Goal: Transaction & Acquisition: Purchase product/service

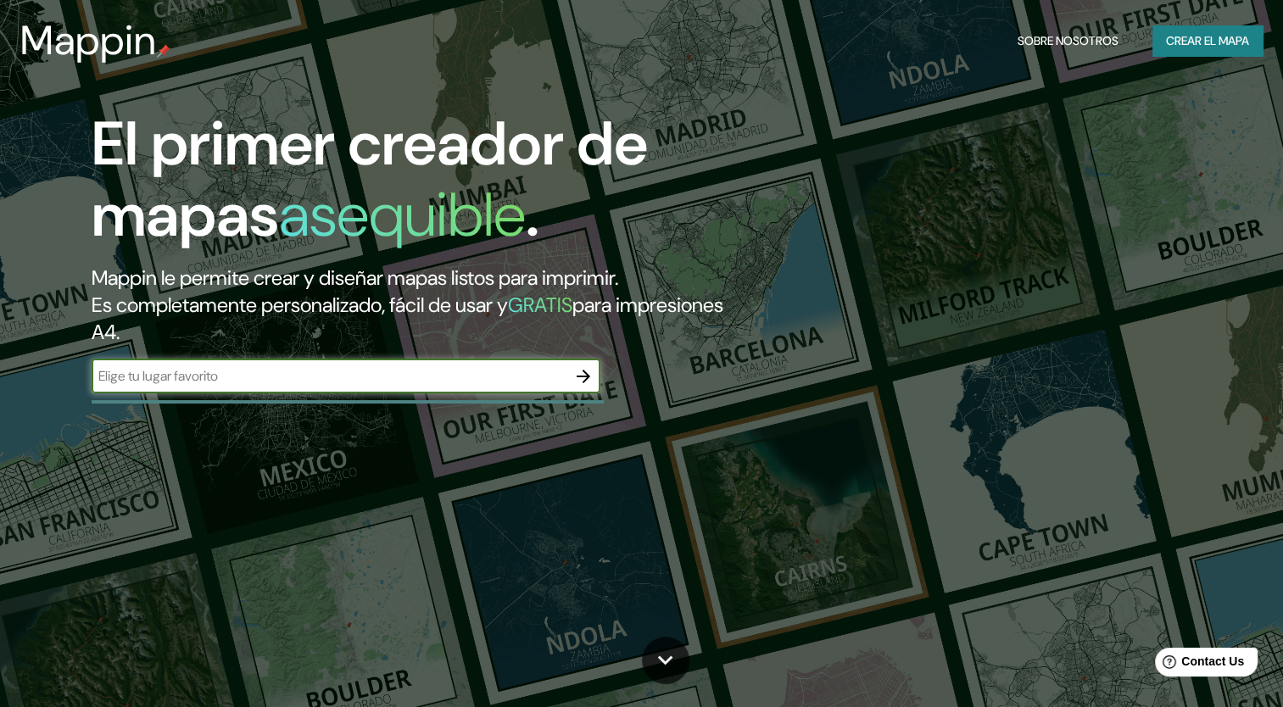
click at [425, 370] on input "text" at bounding box center [329, 376] width 475 height 20
type input "bogota"
click at [583, 383] on icon "button" at bounding box center [583, 376] width 20 height 20
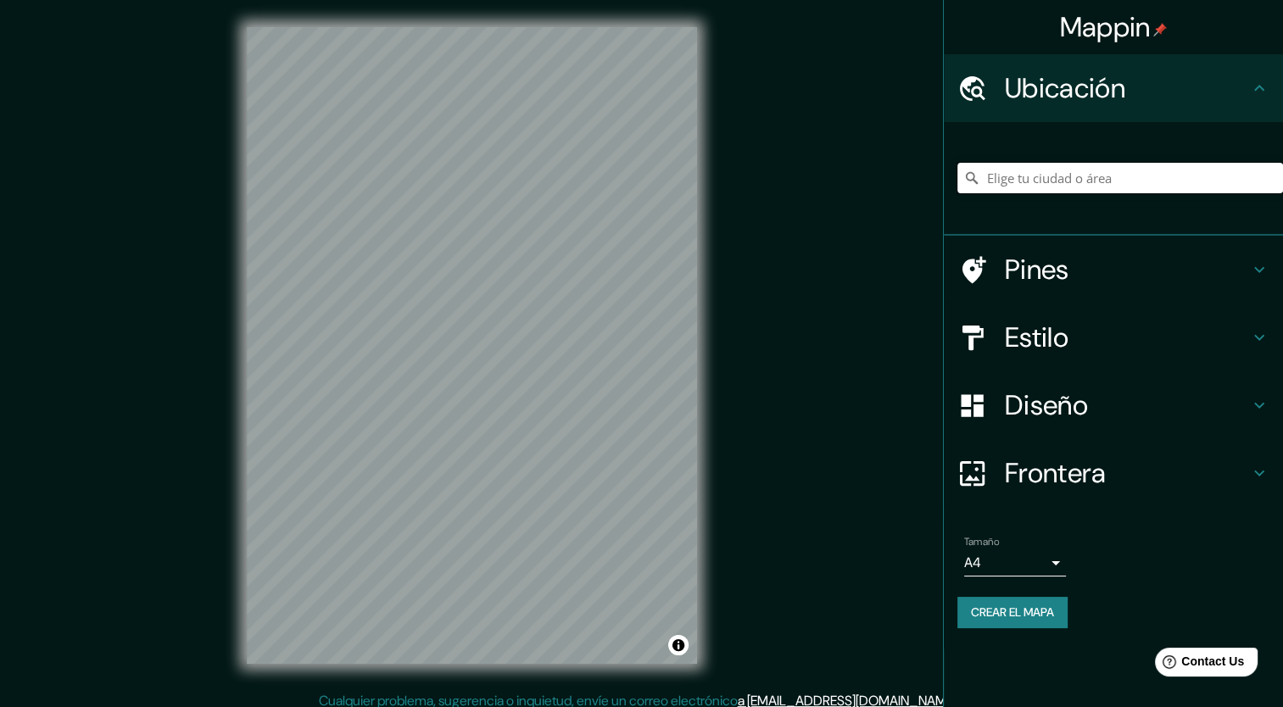
click at [1006, 184] on input "Elige tu ciudad o área" at bounding box center [1121, 178] width 326 height 31
type input "[GEOGRAPHIC_DATA], [GEOGRAPHIC_DATA]"
click at [1021, 266] on h4 "Pines" at bounding box center [1127, 270] width 244 height 34
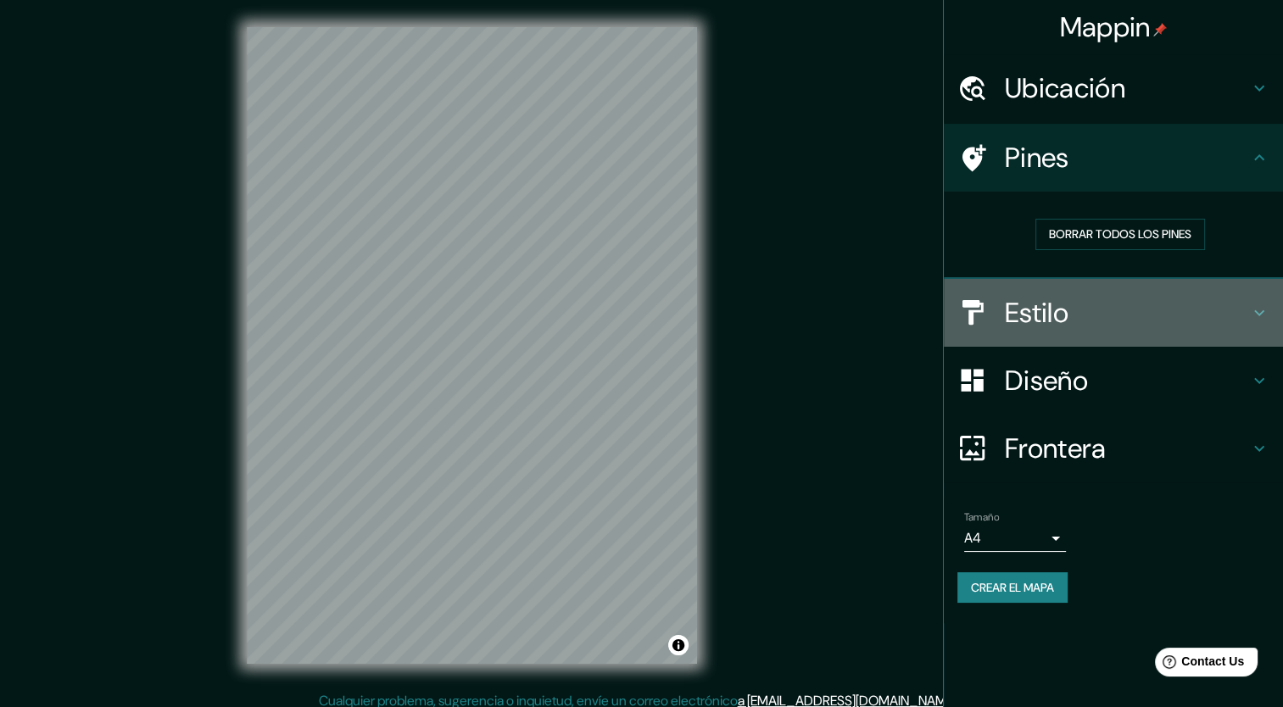
click at [1043, 317] on h4 "Estilo" at bounding box center [1127, 313] width 244 height 34
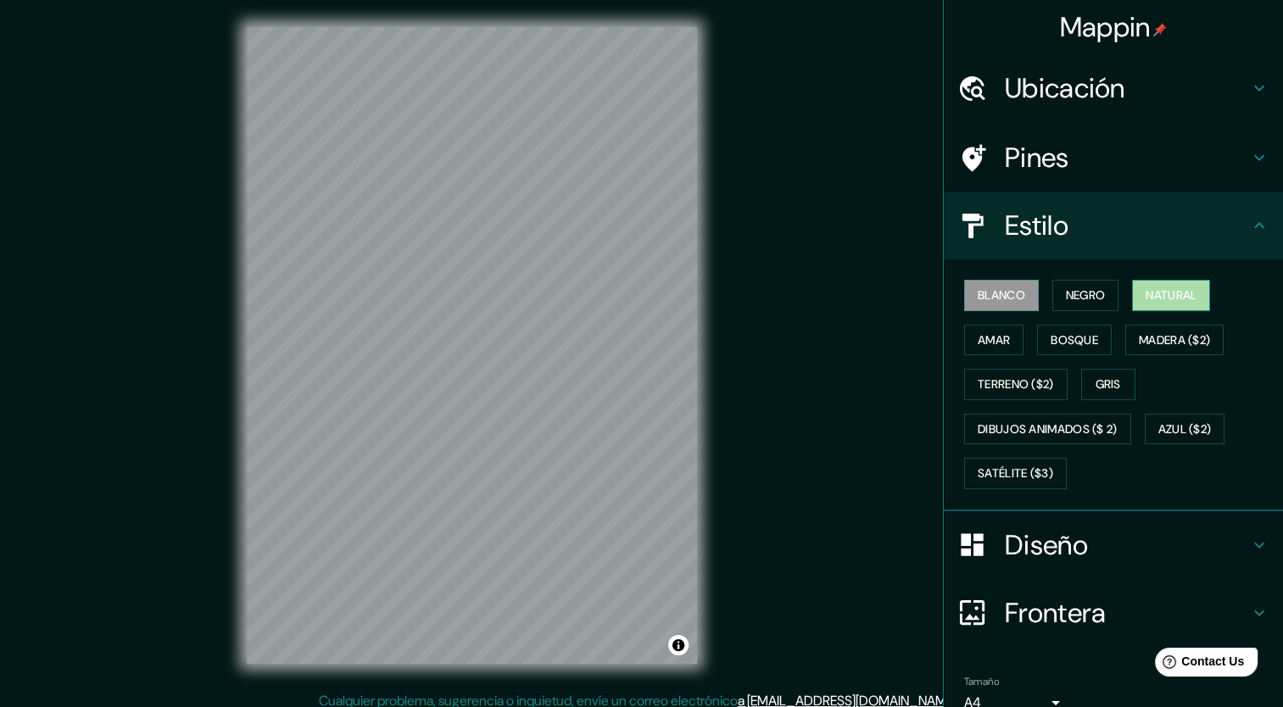
click at [1160, 291] on font "Natural" at bounding box center [1171, 295] width 51 height 21
click at [987, 349] on font "Amar" at bounding box center [994, 340] width 32 height 21
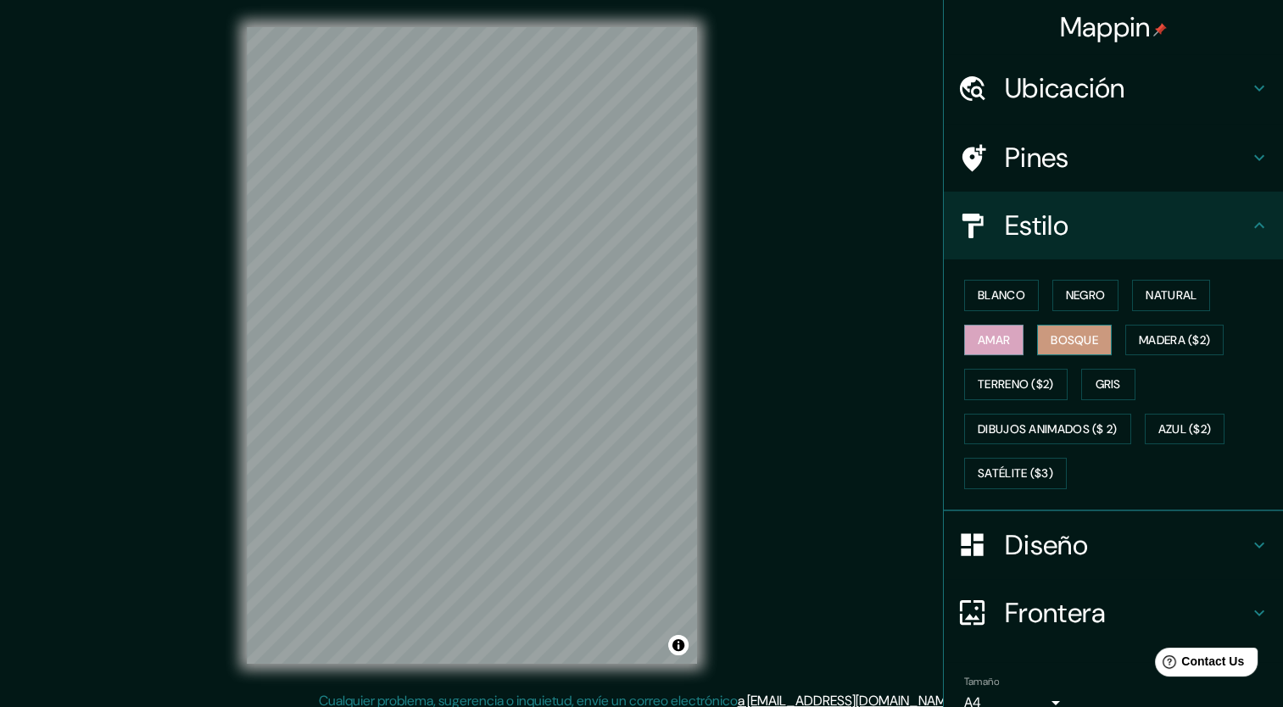
click at [1053, 344] on font "Bosque" at bounding box center [1074, 340] width 47 height 21
click at [1158, 344] on font "Madera ($2)" at bounding box center [1174, 340] width 71 height 21
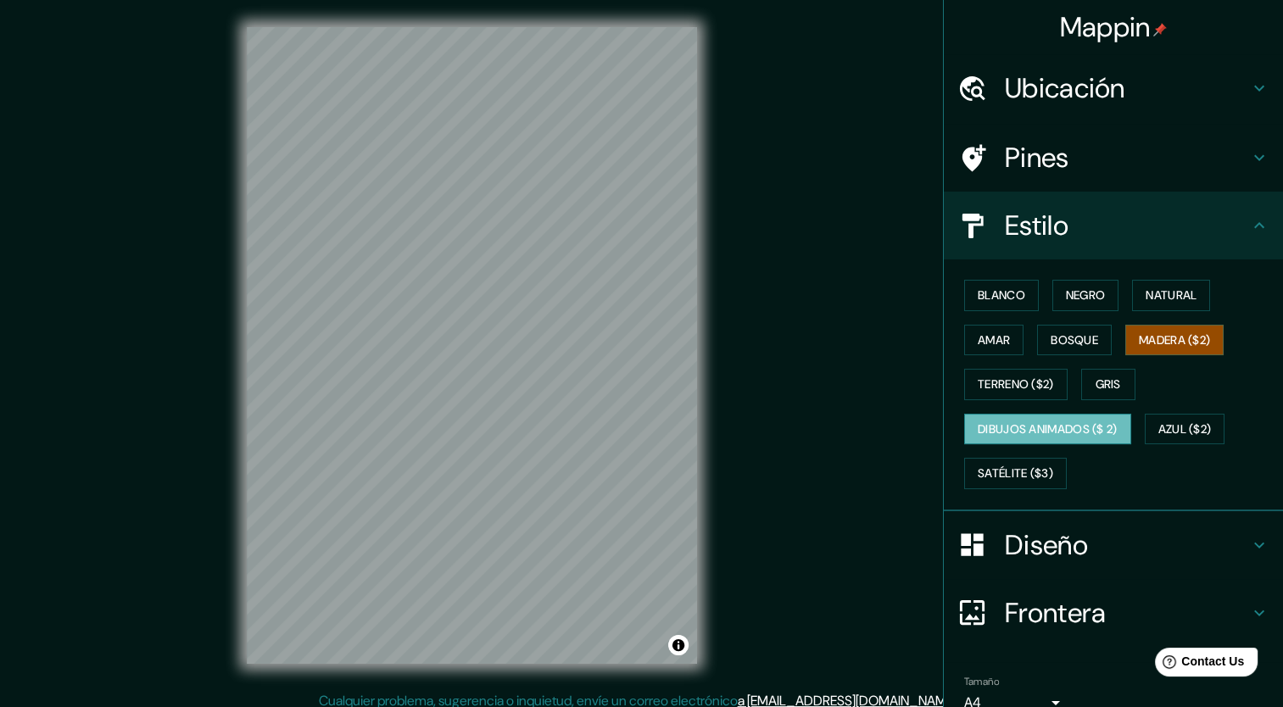
click at [1065, 414] on button "Dibujos animados ($ 2)" at bounding box center [1047, 429] width 167 height 31
click at [1159, 419] on font "Azul ($2)" at bounding box center [1185, 429] width 53 height 21
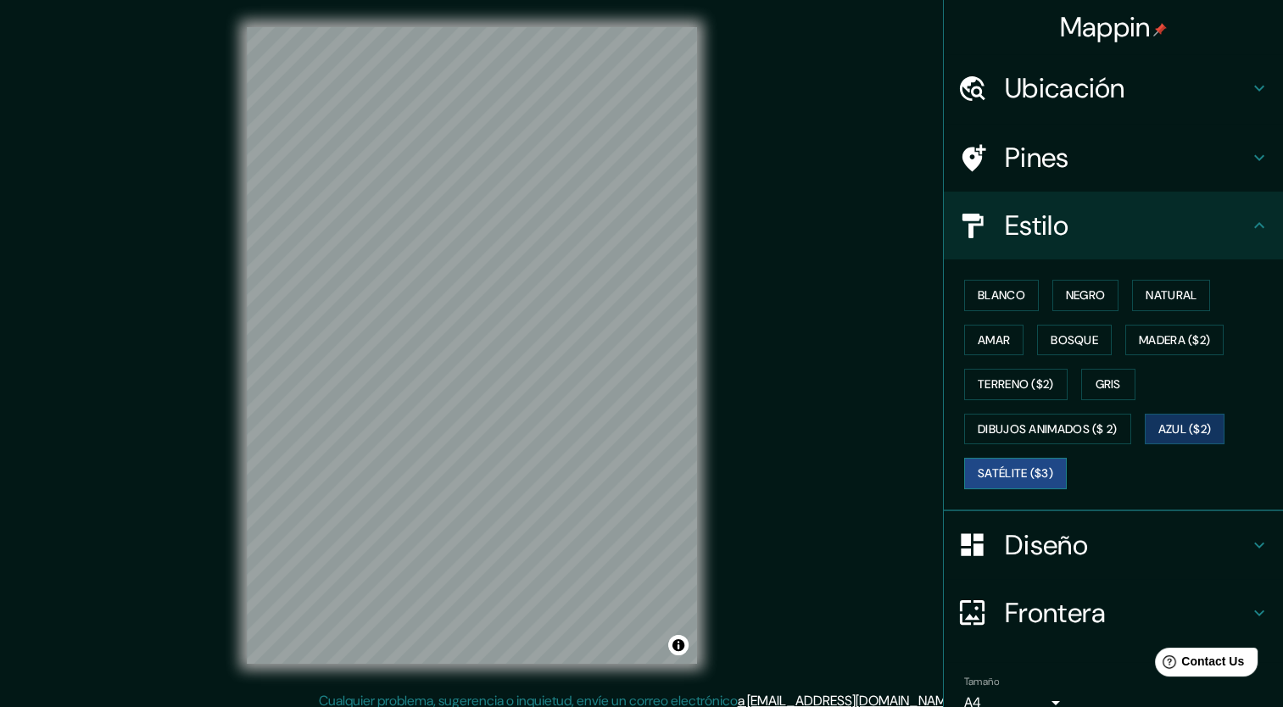
click at [1033, 472] on font "Satélite ($3)" at bounding box center [1015, 473] width 75 height 21
